Goal: Find specific page/section: Find specific page/section

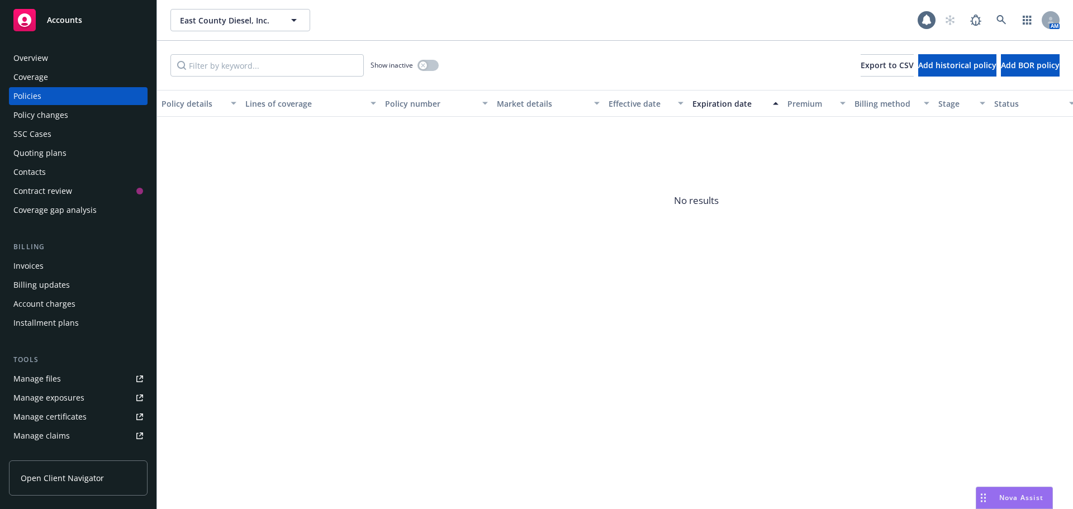
click at [80, 55] on div "Overview" at bounding box center [78, 58] width 130 height 18
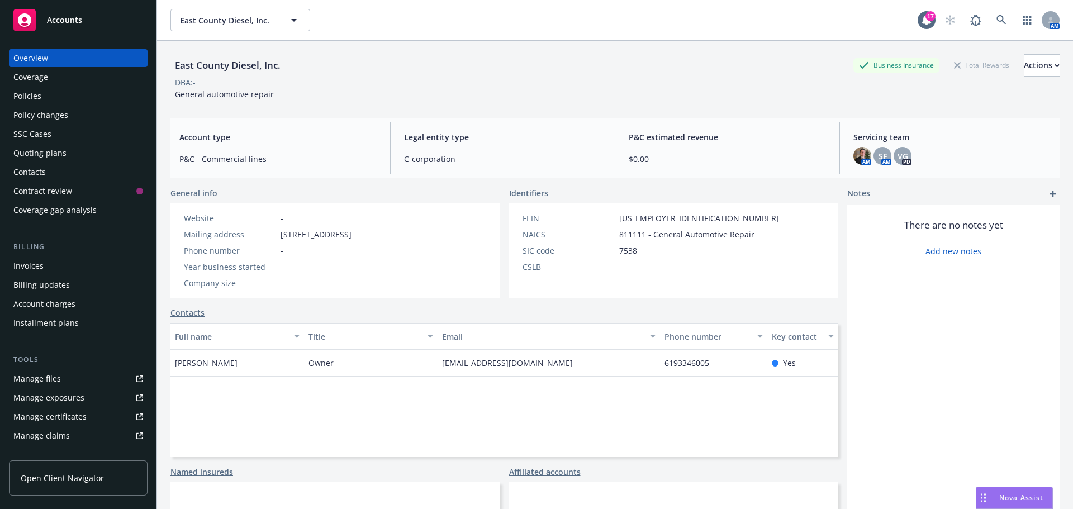
click at [91, 93] on div "Policies" at bounding box center [78, 96] width 130 height 18
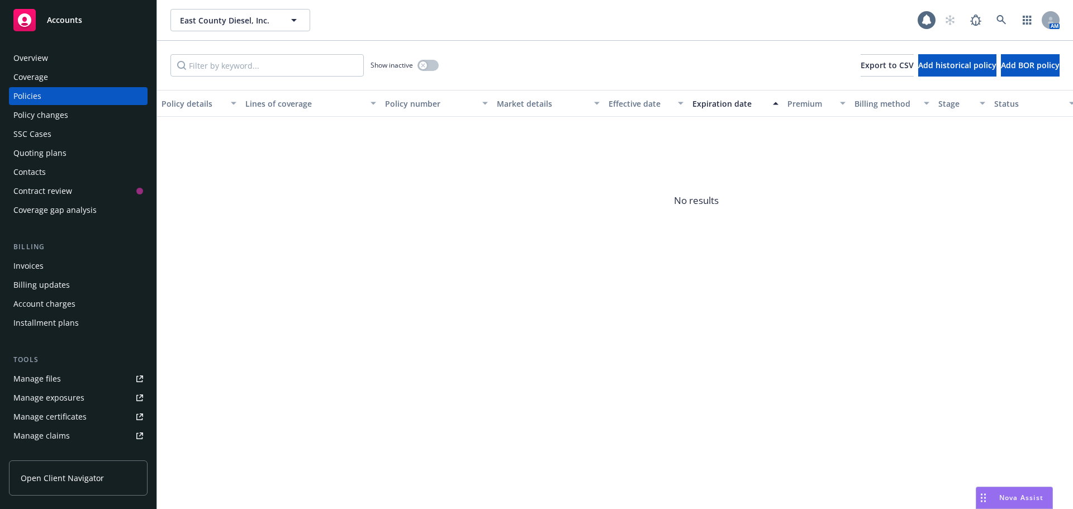
click at [429, 59] on div "Show inactive" at bounding box center [404, 65] width 68 height 22
click at [428, 64] on button "button" at bounding box center [427, 65] width 21 height 11
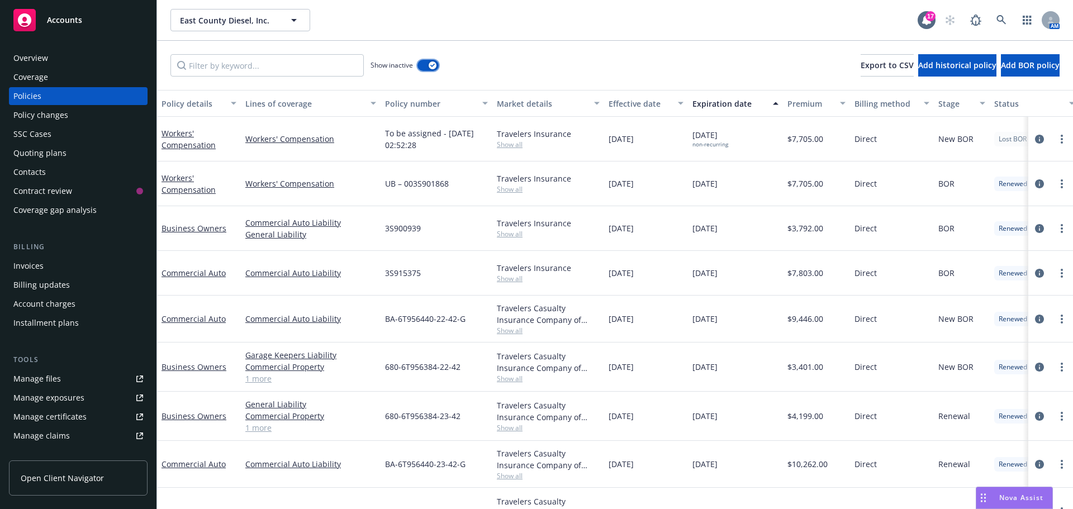
scroll to position [85, 0]
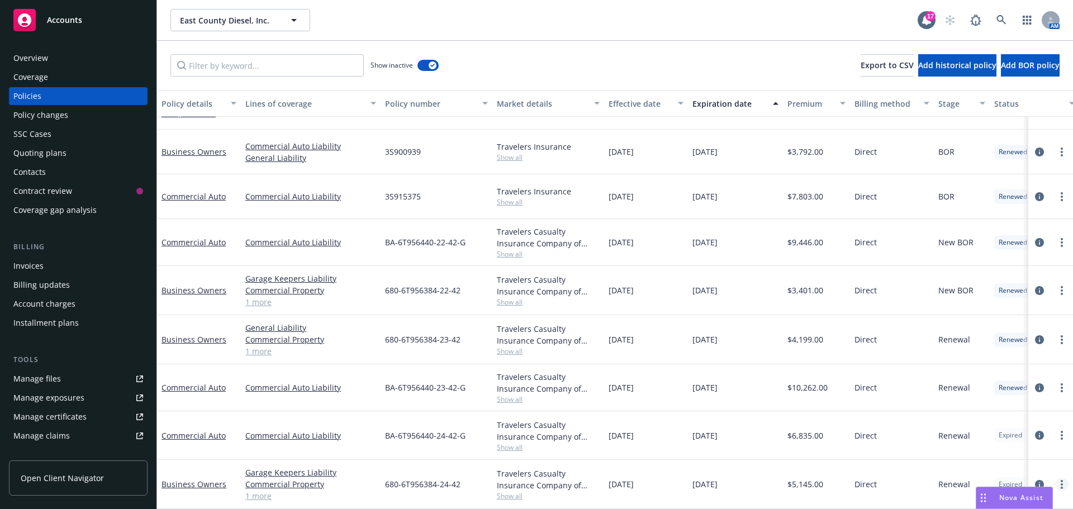
click at [1058, 478] on link "more" at bounding box center [1061, 484] width 13 height 13
drag, startPoint x: 1015, startPoint y: 458, endPoint x: 921, endPoint y: 440, distance: 96.0
click at [1015, 458] on link "Copy logging email" at bounding box center [1002, 461] width 131 height 22
click at [63, 59] on div "Overview" at bounding box center [78, 58] width 130 height 18
